Goal: Communication & Community: Answer question/provide support

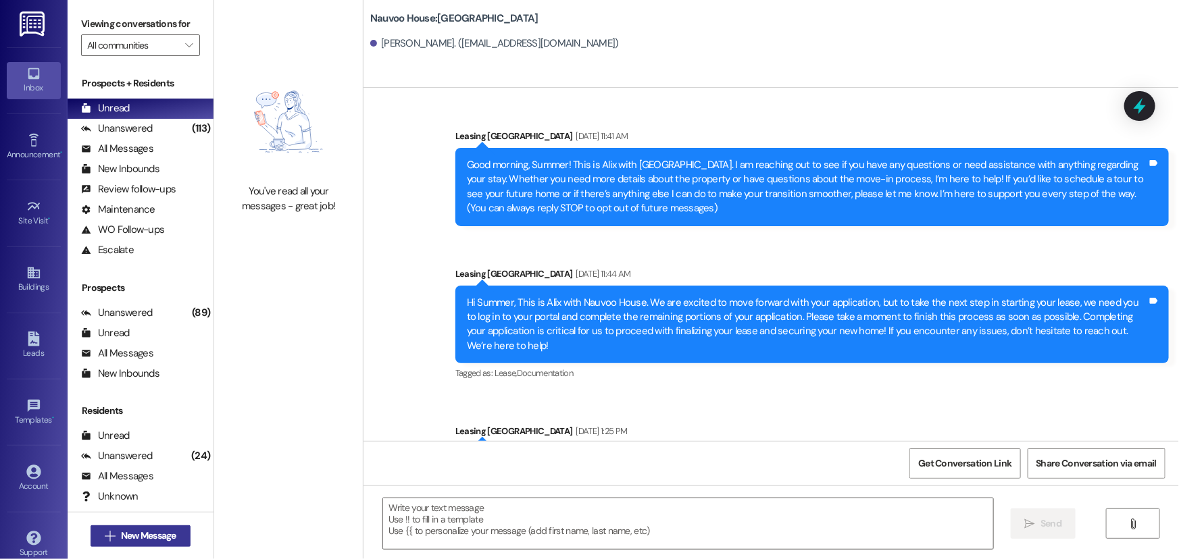
click at [106, 535] on icon "" at bounding box center [110, 536] width 10 height 11
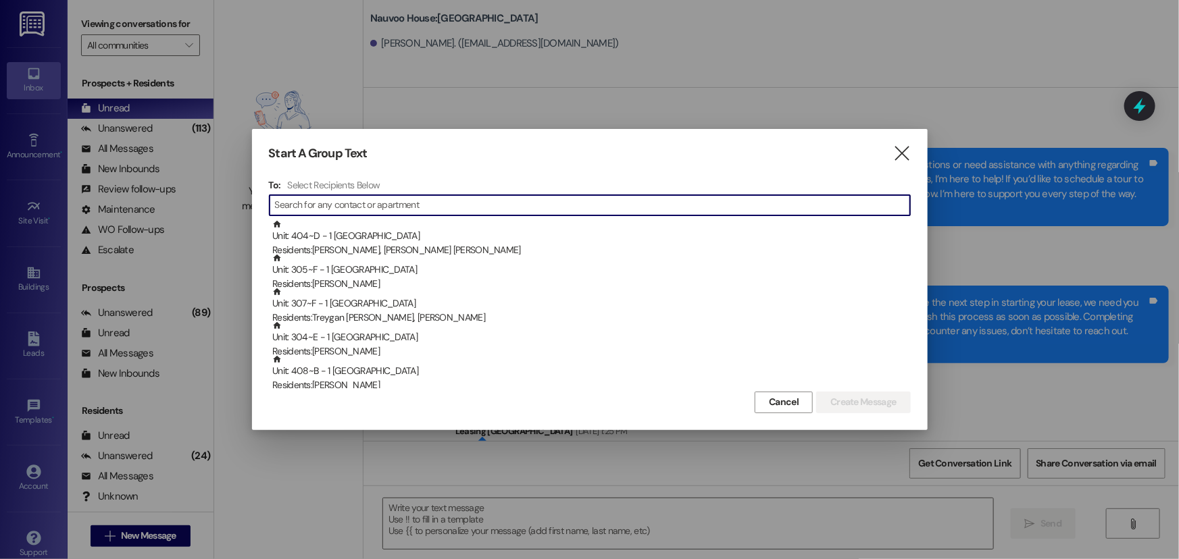
click at [340, 205] on input at bounding box center [592, 205] width 635 height 19
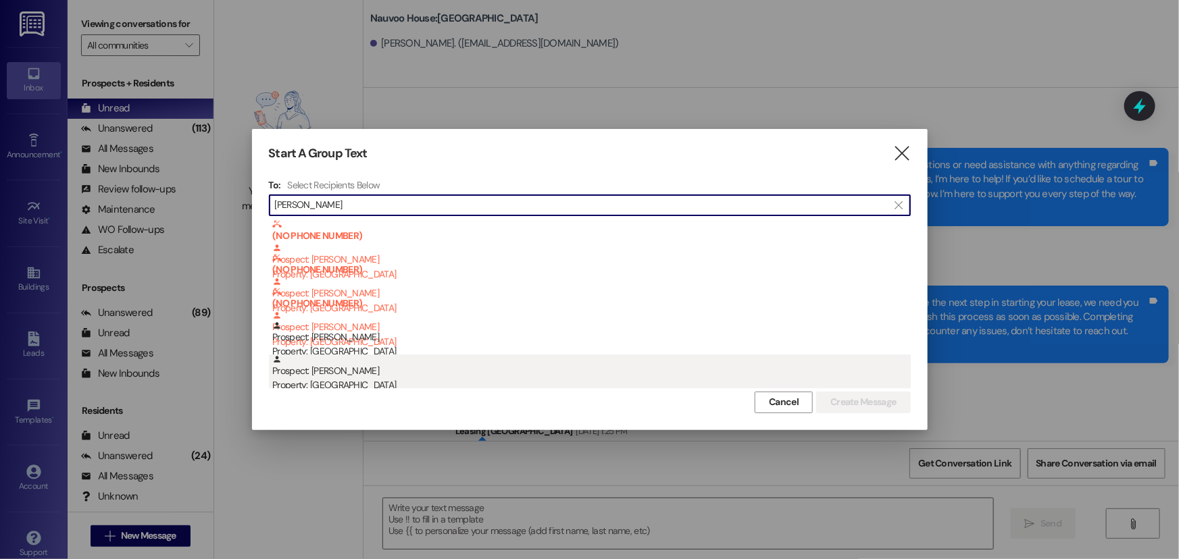
type input "[PERSON_NAME]"
click at [372, 360] on div "Prospect: [PERSON_NAME] Property: [GEOGRAPHIC_DATA]" at bounding box center [591, 374] width 638 height 38
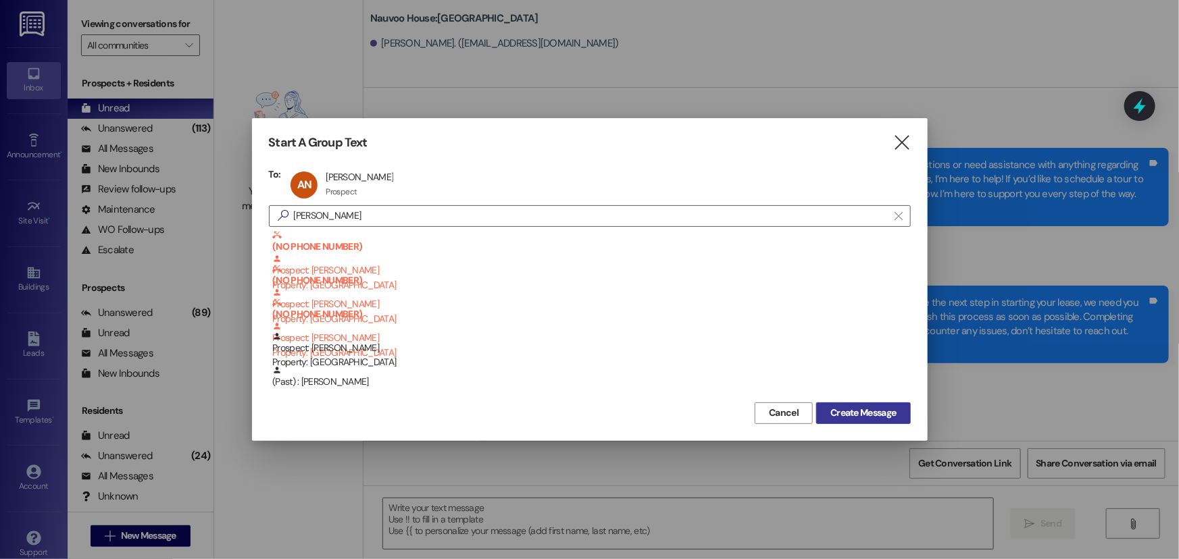
click at [844, 416] on span "Create Message" at bounding box center [863, 413] width 66 height 14
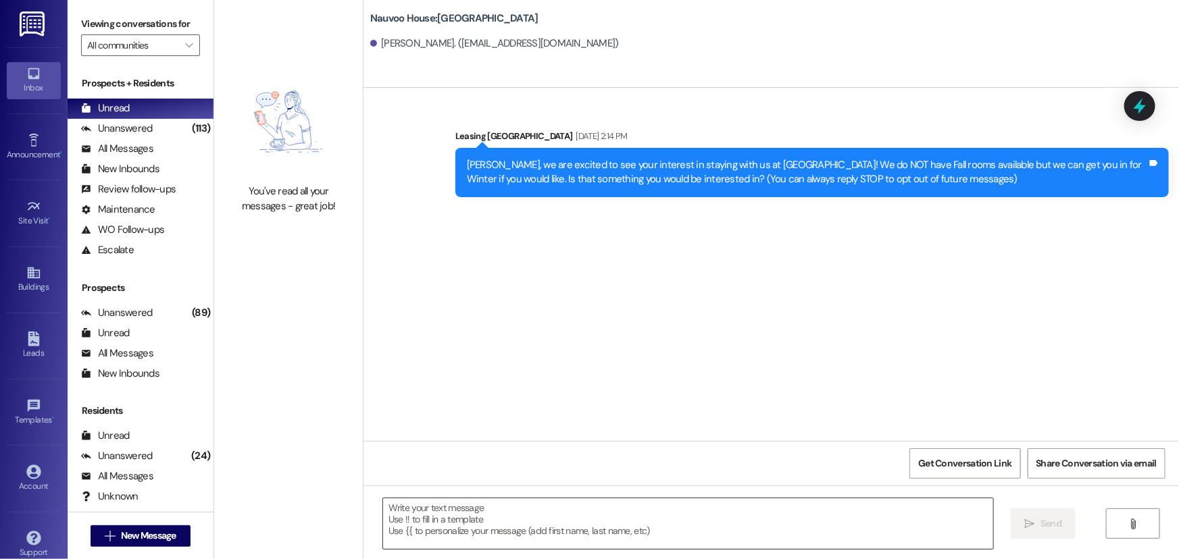
click at [444, 527] on textarea at bounding box center [688, 523] width 610 height 51
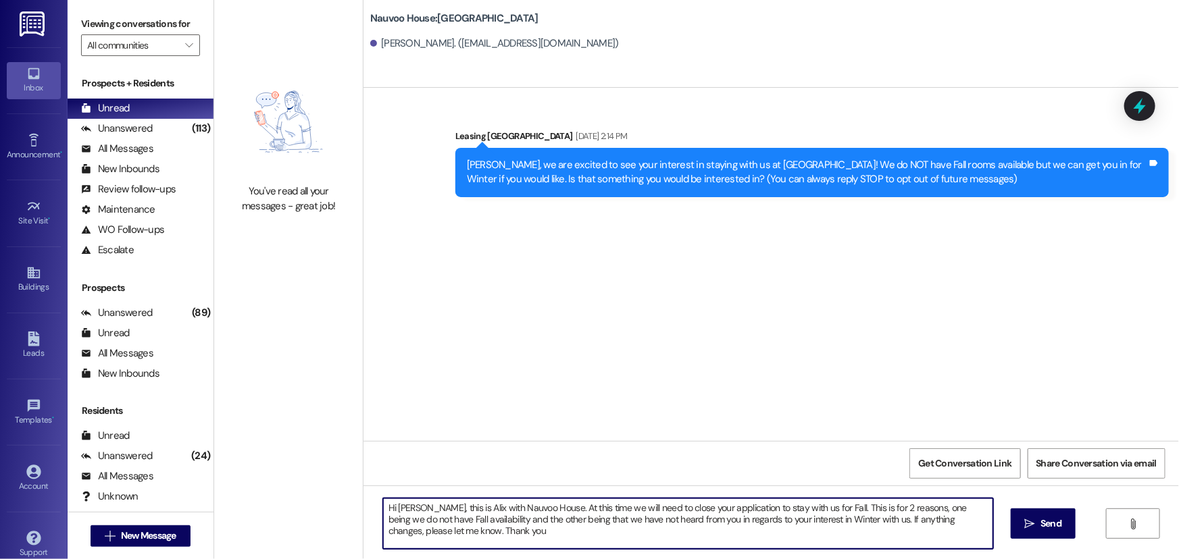
drag, startPoint x: 459, startPoint y: 537, endPoint x: 370, endPoint y: 487, distance: 101.6
click at [370, 487] on div "Hi [PERSON_NAME], this is Alix with Nauvoo House. At this time we will need to …" at bounding box center [770, 536] width 815 height 101
click at [557, 531] on textarea "Hi [PERSON_NAME], this is Alix with Nauvoo House. At this time we will need to …" at bounding box center [688, 523] width 610 height 51
type textarea "Hi [PERSON_NAME], this is Alix with Nauvoo House. At this time we will need to …"
click at [1023, 521] on span " Send" at bounding box center [1043, 524] width 43 height 14
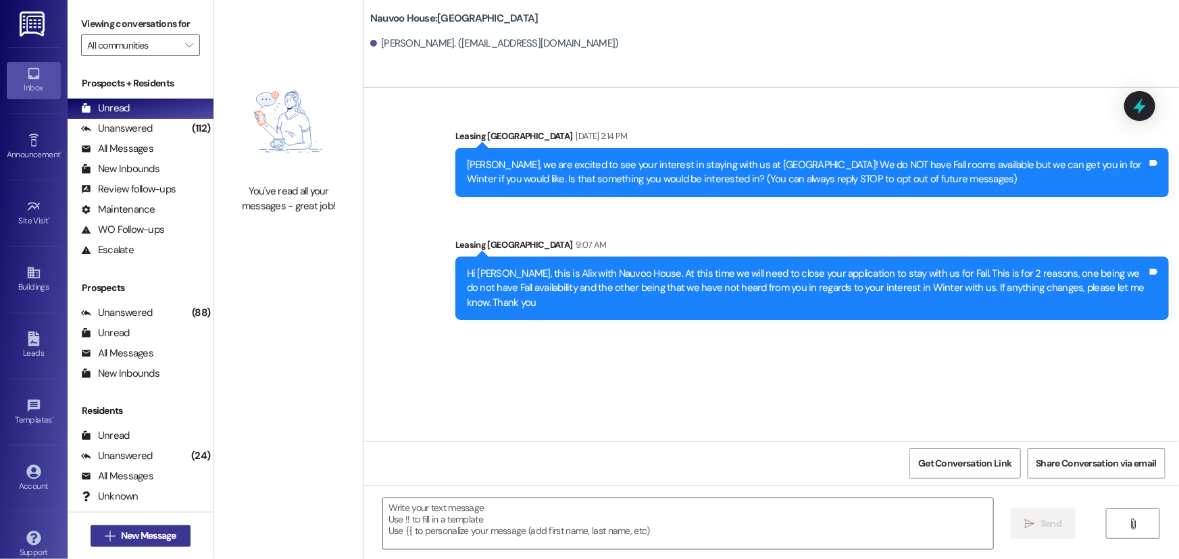
click at [121, 530] on span "New Message" at bounding box center [148, 536] width 55 height 14
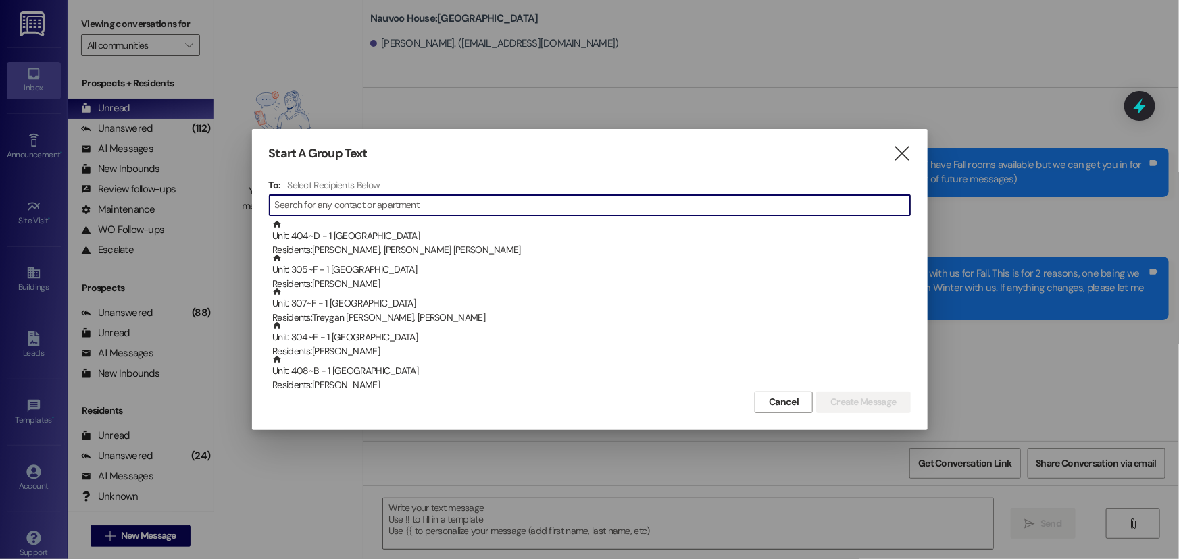
click at [320, 206] on input at bounding box center [592, 205] width 635 height 19
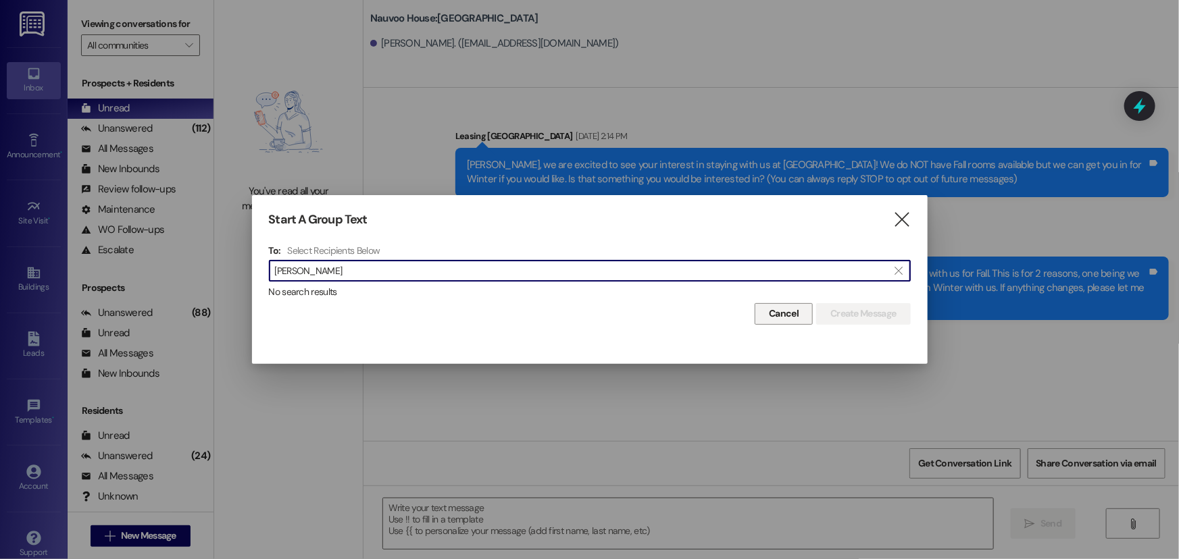
type input "[PERSON_NAME]"
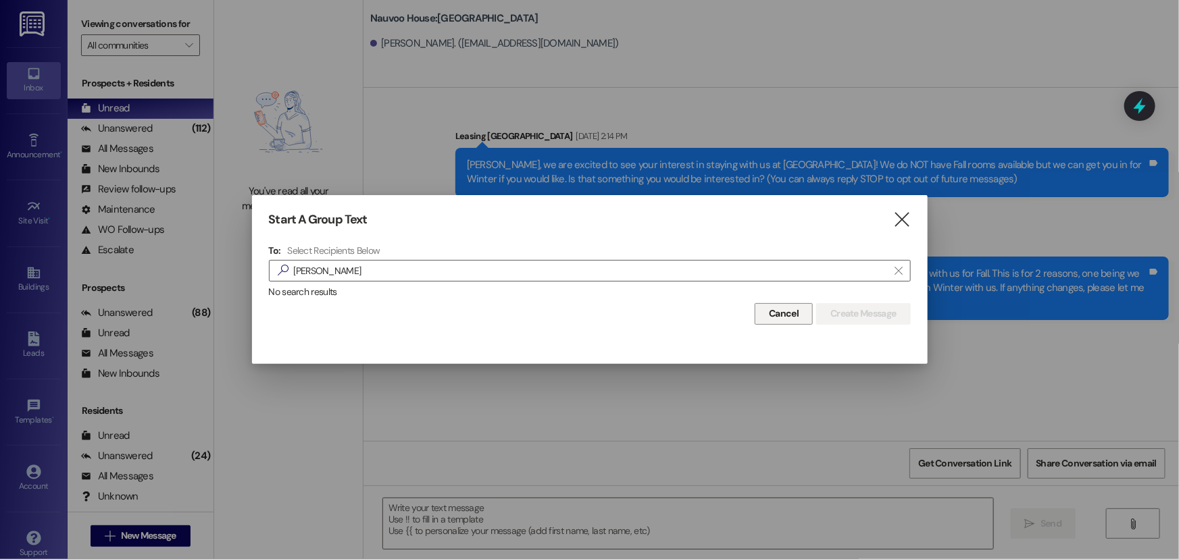
click at [769, 314] on span "Cancel" at bounding box center [784, 314] width 30 height 14
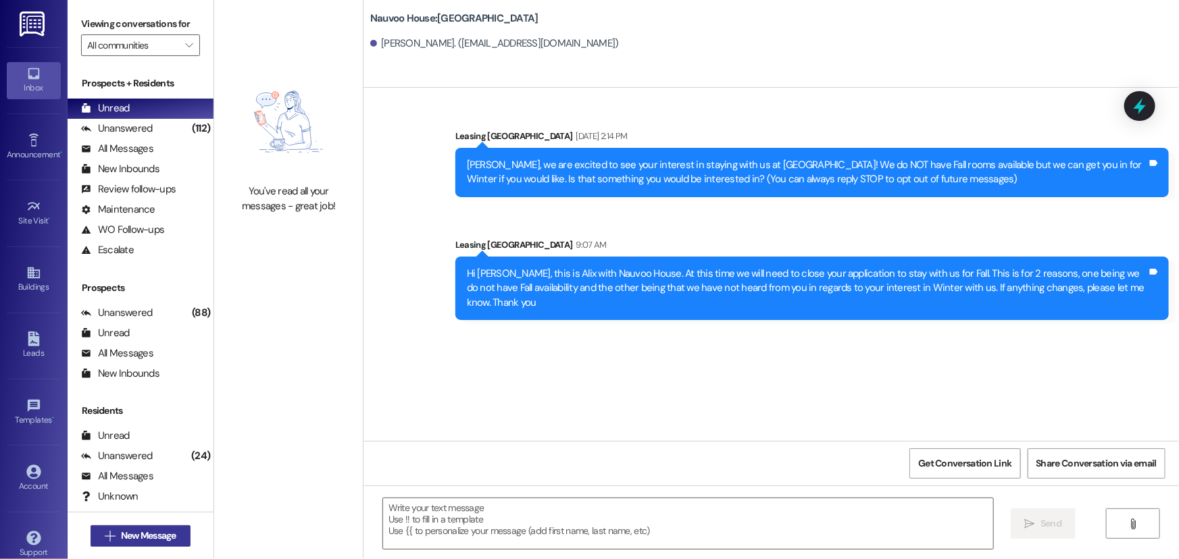
click at [148, 531] on span "New Message" at bounding box center [148, 536] width 55 height 14
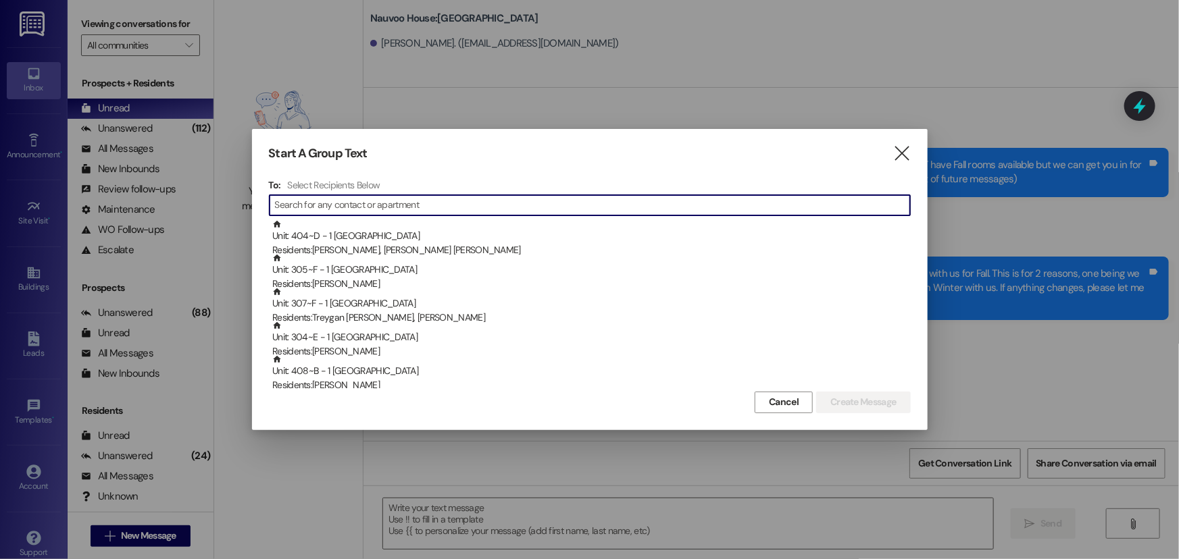
click at [390, 209] on input at bounding box center [592, 205] width 635 height 19
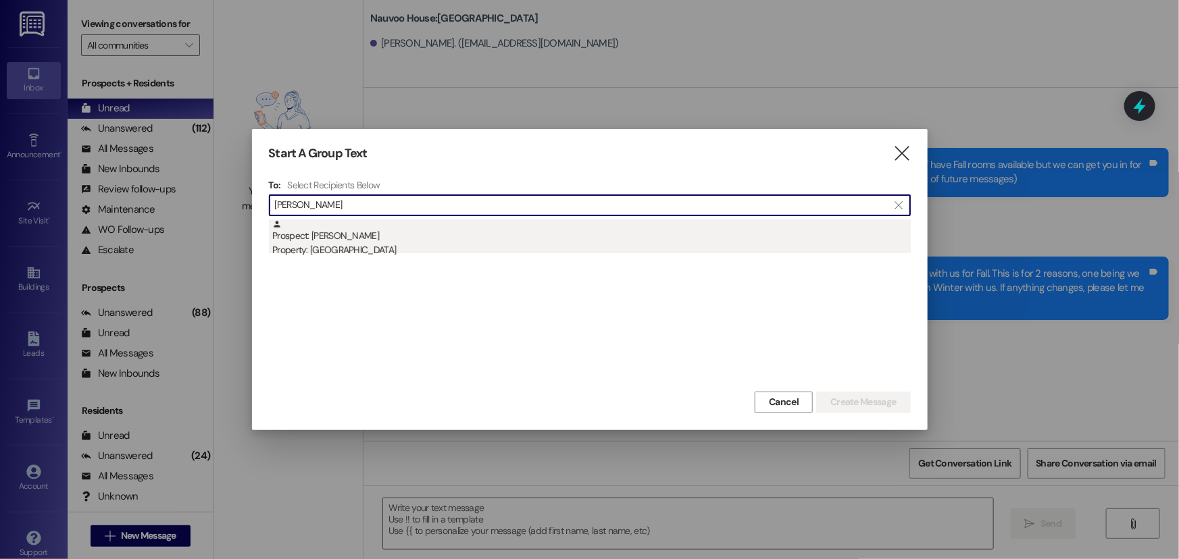
type input "[PERSON_NAME]"
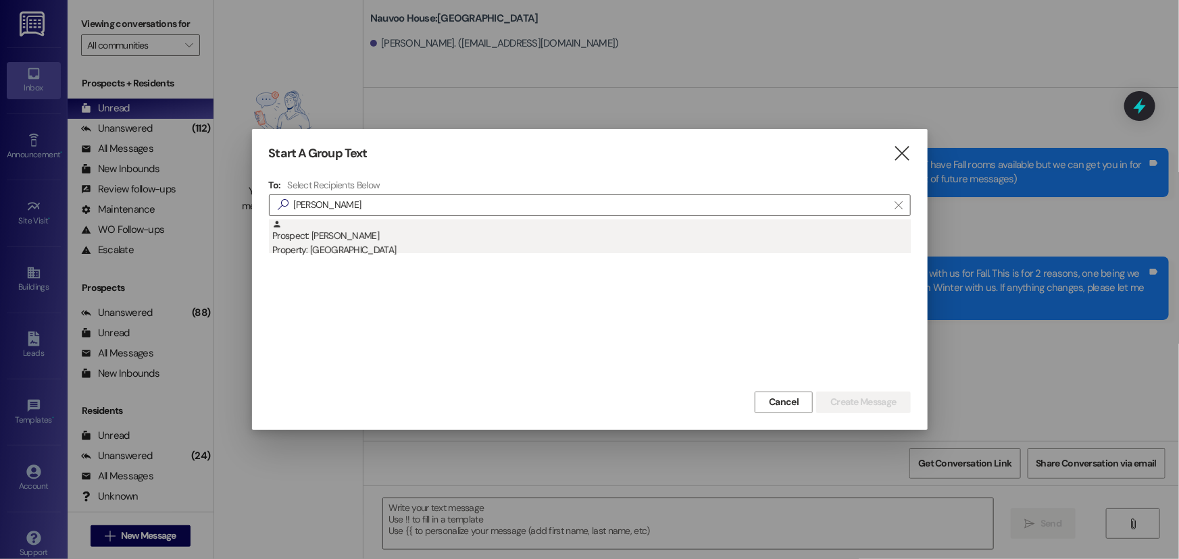
click at [444, 244] on div "Property: [GEOGRAPHIC_DATA]" at bounding box center [591, 250] width 638 height 14
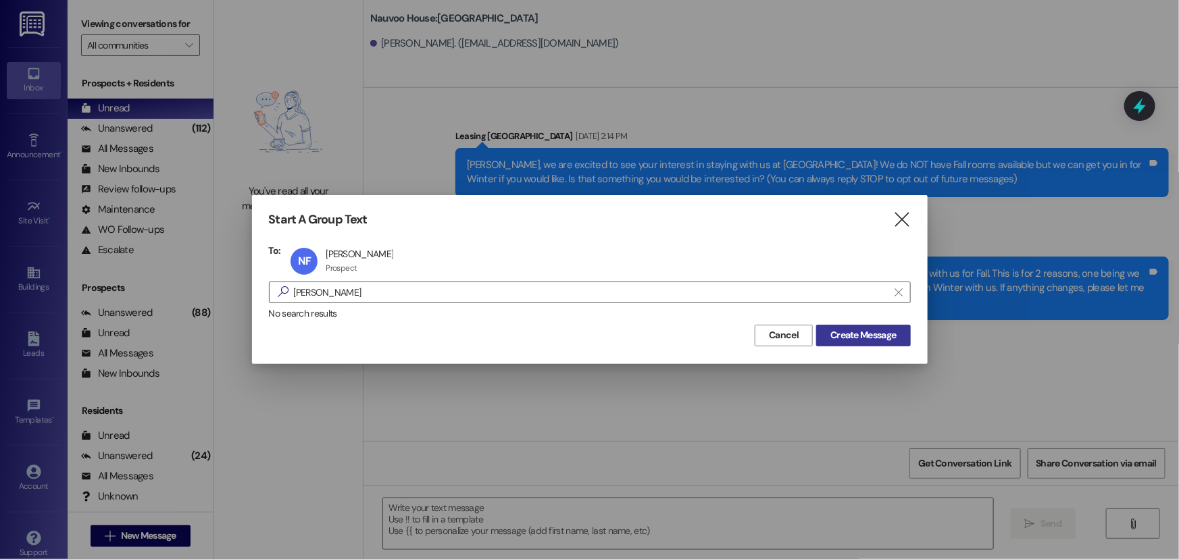
click at [851, 327] on button "Create Message" at bounding box center [863, 336] width 94 height 22
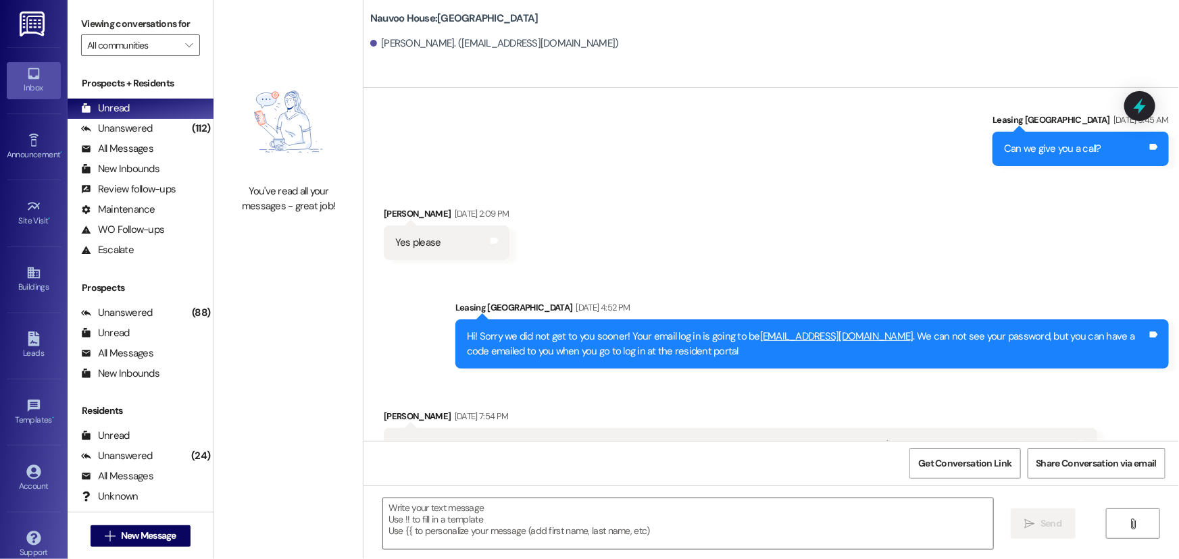
scroll to position [1039, 0]
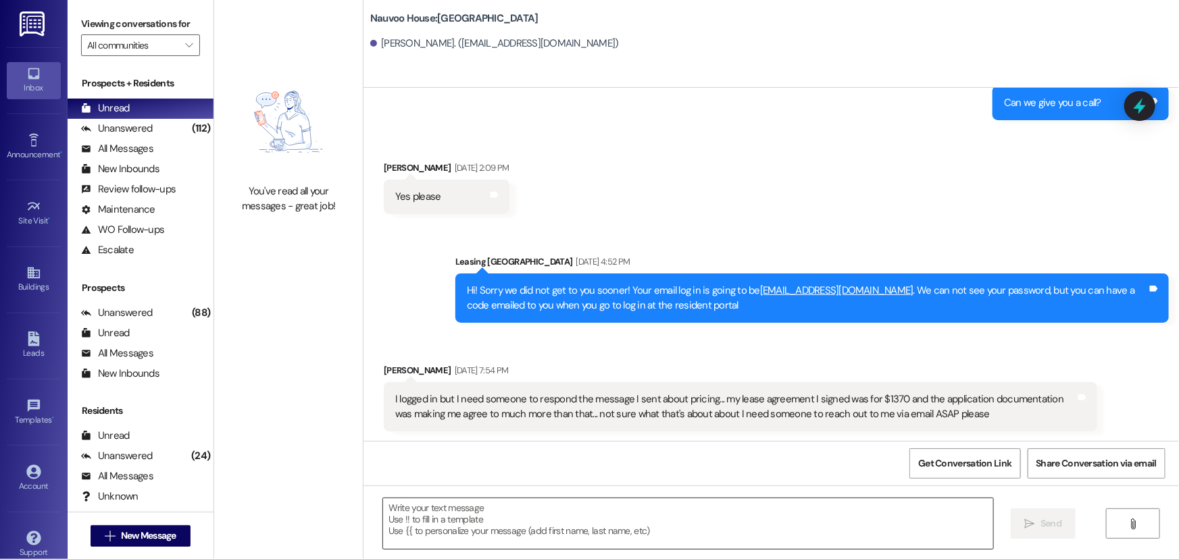
click at [461, 512] on textarea at bounding box center [688, 523] width 610 height 51
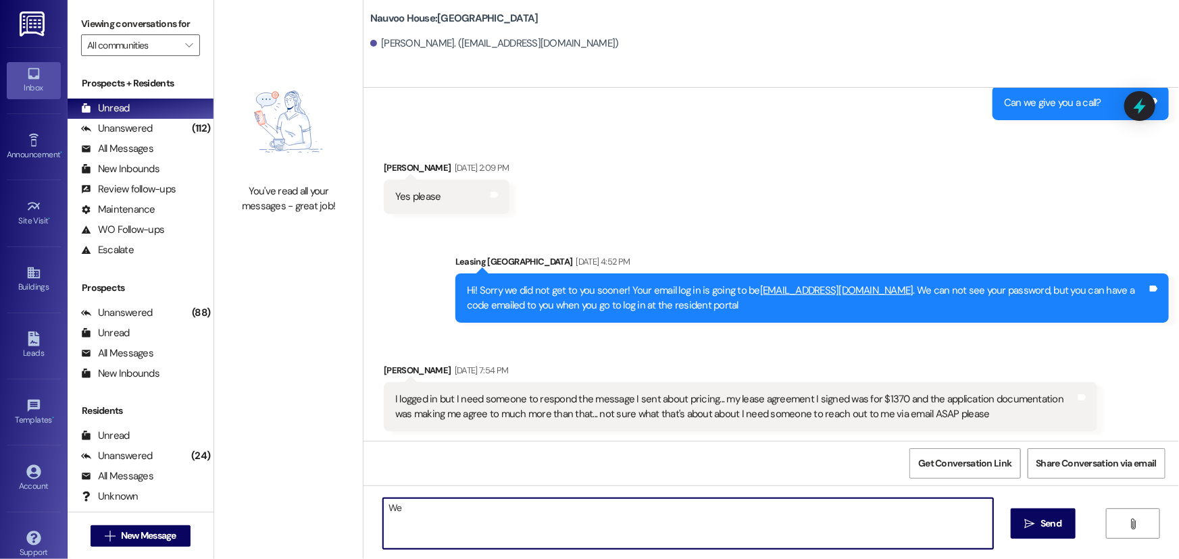
type textarea "W"
type textarea "n"
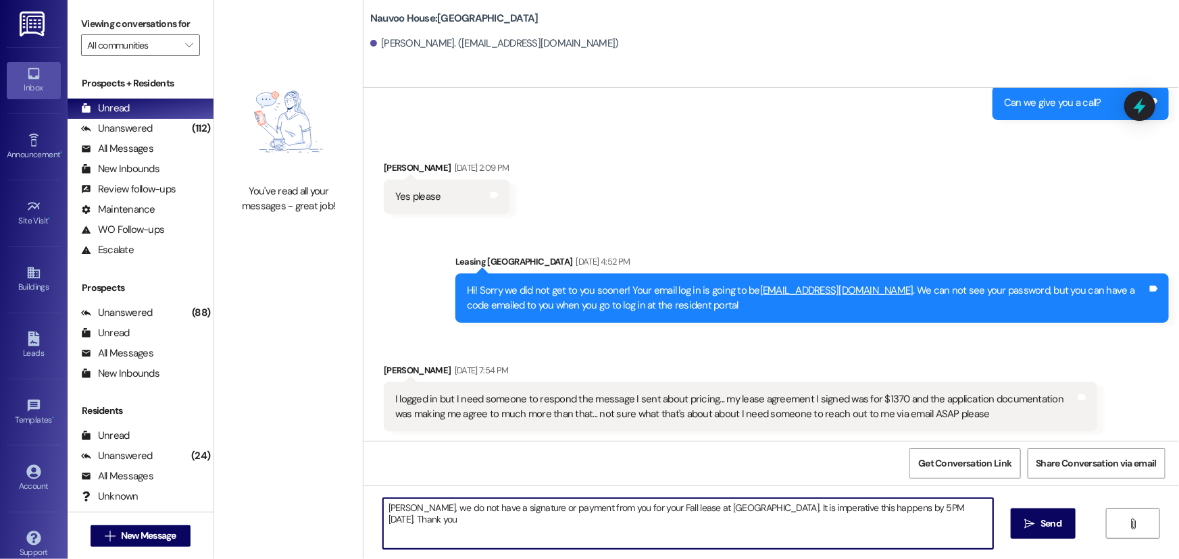
drag, startPoint x: 960, startPoint y: 509, endPoint x: 361, endPoint y: 517, distance: 599.1
click at [363, 517] on div "[PERSON_NAME], we do not have a signature or payment from you for your Fall lea…" at bounding box center [770, 536] width 815 height 101
click at [698, 531] on textarea "[PERSON_NAME], we do not have a signature or payment from you for your Fall lea…" at bounding box center [688, 523] width 610 height 51
click at [904, 507] on textarea "[PERSON_NAME], we do not have a signature or payment from you for your Fall lea…" at bounding box center [688, 523] width 610 height 51
type textarea "[PERSON_NAME], we do not have a signature or payment from you for your Fall lea…"
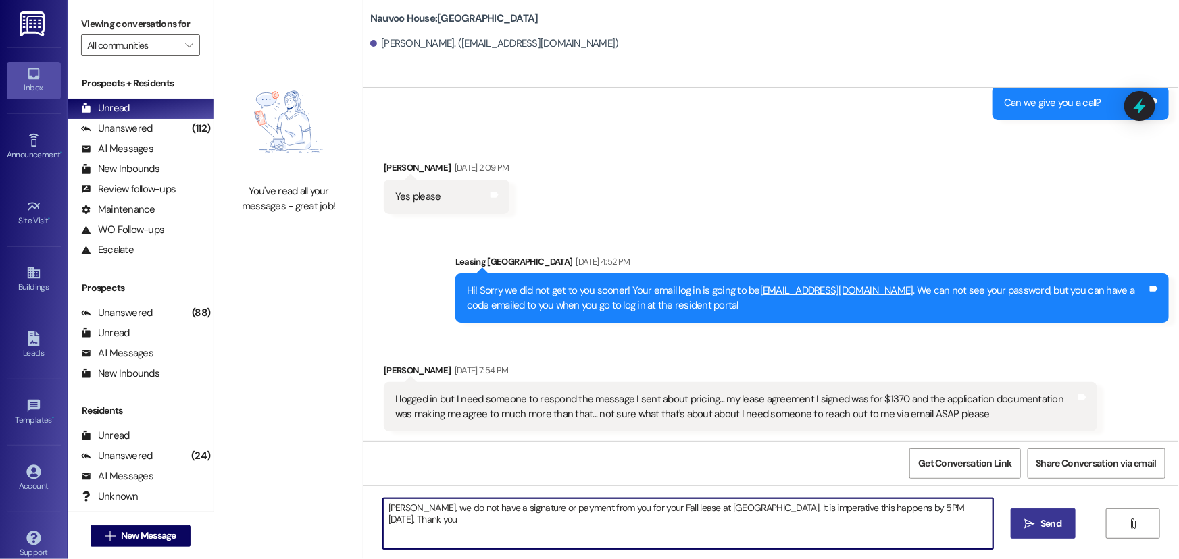
click at [1040, 528] on span "Send" at bounding box center [1050, 524] width 21 height 14
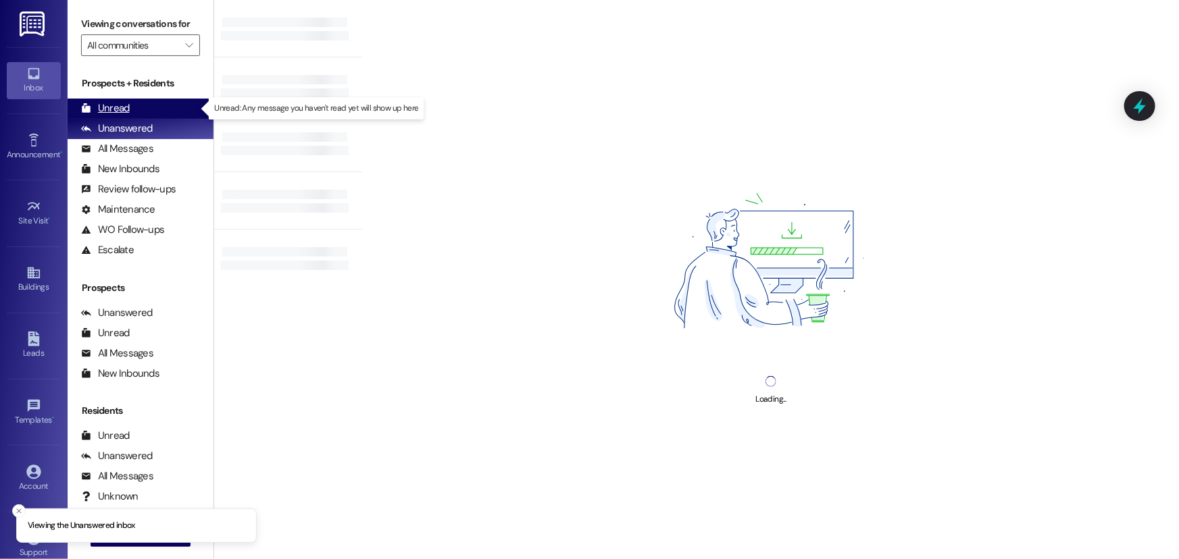
click at [102, 107] on div "Unread" at bounding box center [105, 108] width 49 height 14
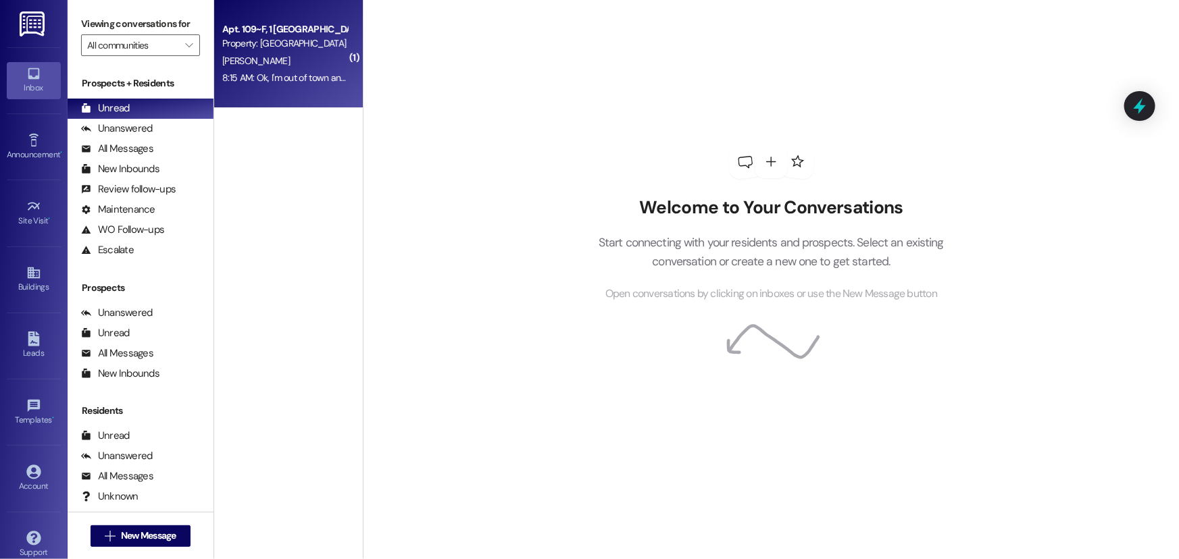
click at [251, 53] on div "D. Jensen" at bounding box center [285, 61] width 128 height 17
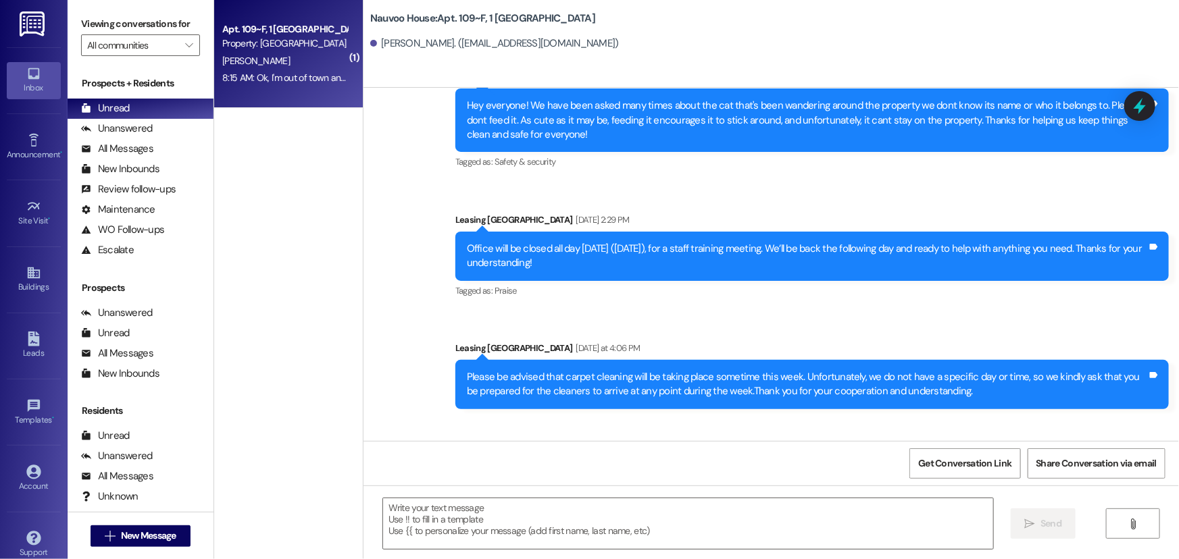
scroll to position [1392, 0]
